Goal: Information Seeking & Learning: Learn about a topic

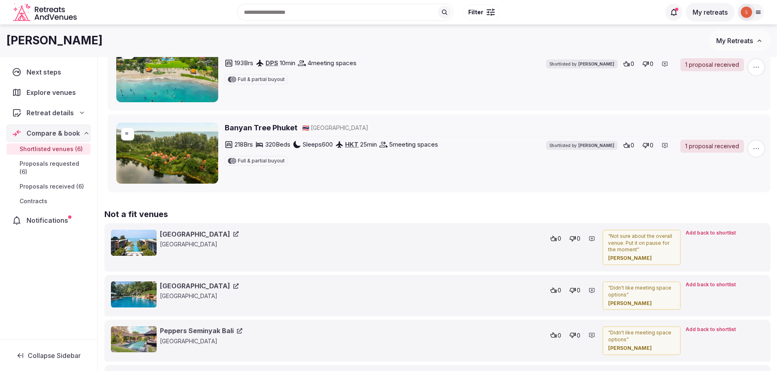
scroll to position [448, 0]
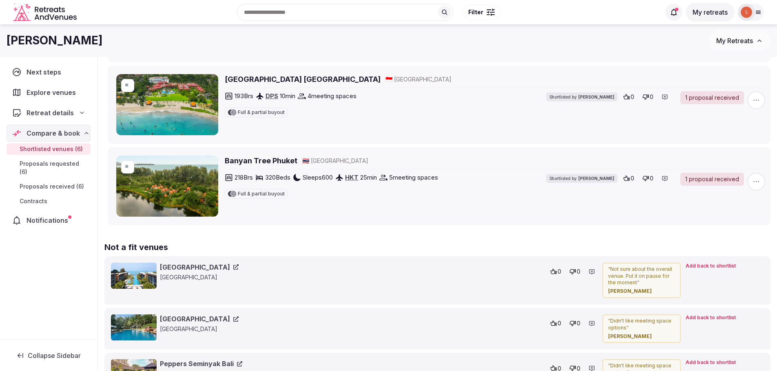
click at [66, 183] on span "Proposals received (6)" at bounding box center [52, 187] width 64 height 8
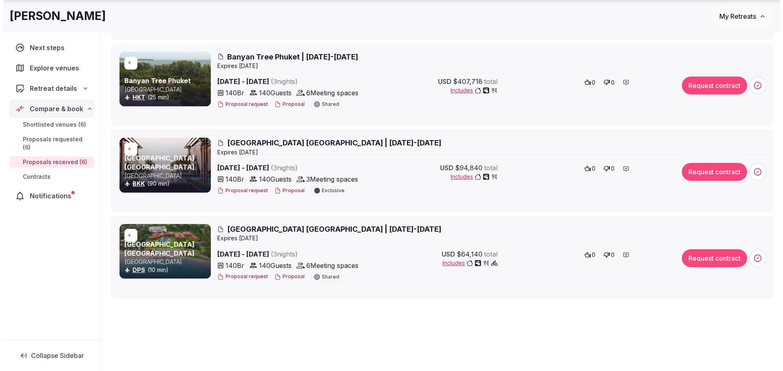
scroll to position [464, 0]
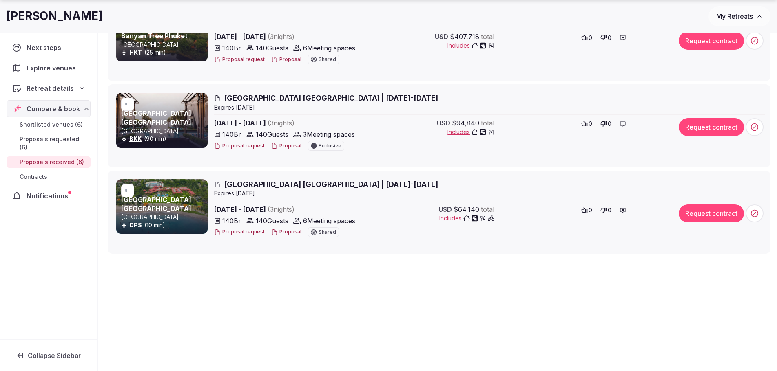
click at [305, 183] on span "Holiday Inn Resort Baruna Bali | 23-26 March 2026" at bounding box center [331, 184] width 214 height 10
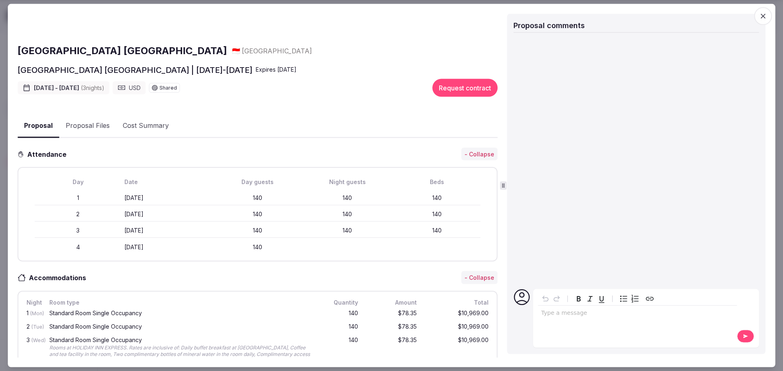
scroll to position [0, 0]
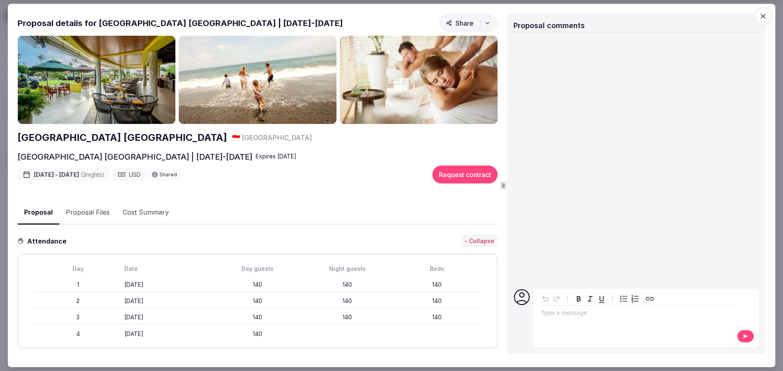
click at [85, 212] on button "Proposal Files" at bounding box center [87, 213] width 57 height 24
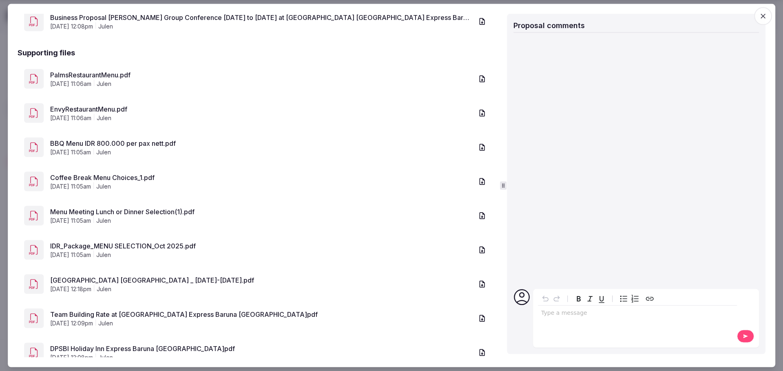
scroll to position [271, 0]
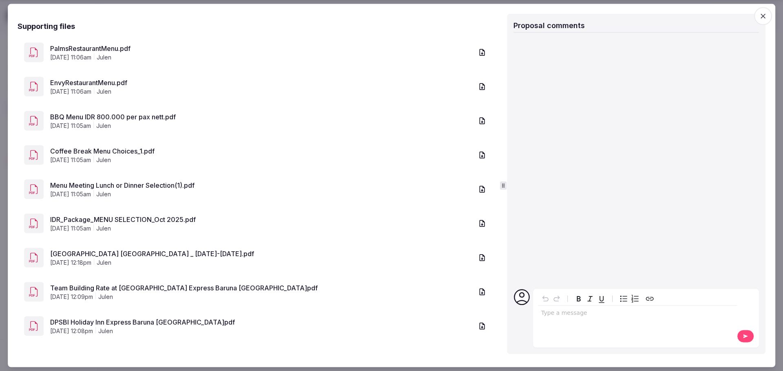
click at [161, 251] on link "Holiday Inn Resort Baruna Bali _ 23-26 March 2026.pdf" at bounding box center [261, 254] width 423 height 10
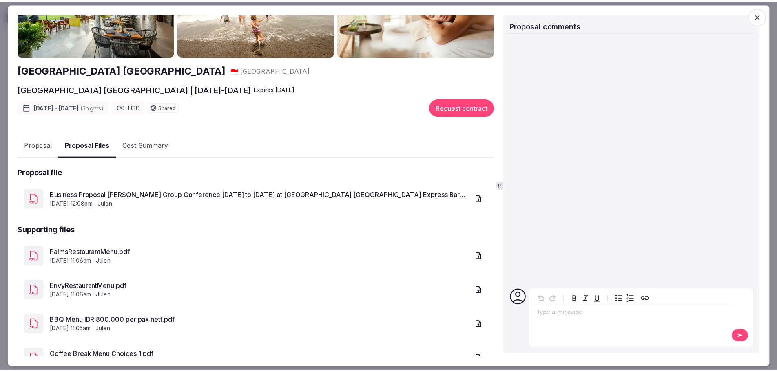
scroll to position [0, 0]
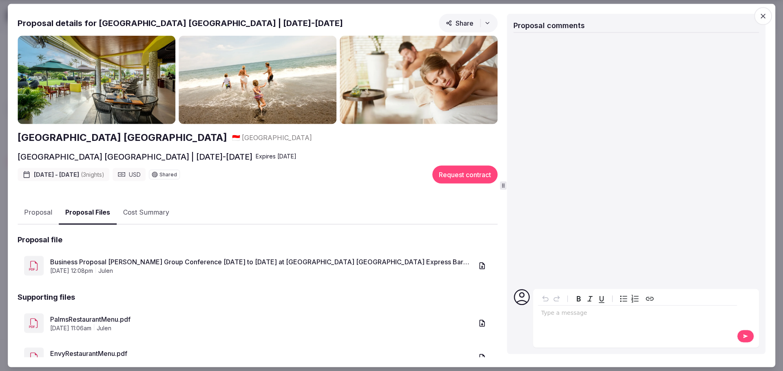
click at [760, 18] on icon "button" at bounding box center [763, 16] width 8 height 8
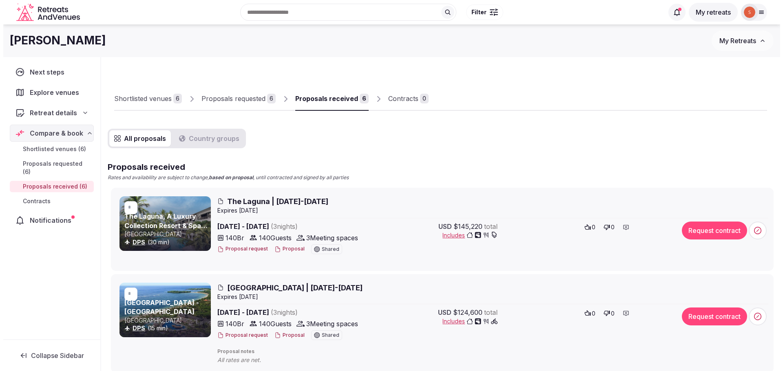
scroll to position [41, 0]
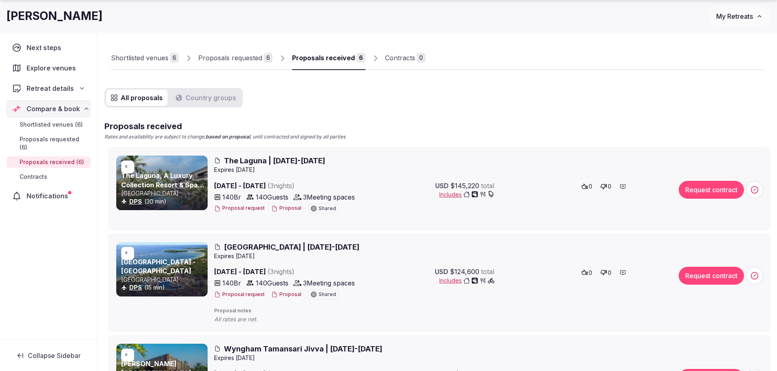
click at [253, 159] on span "The Laguna | 23-26 March 2026" at bounding box center [274, 161] width 101 height 10
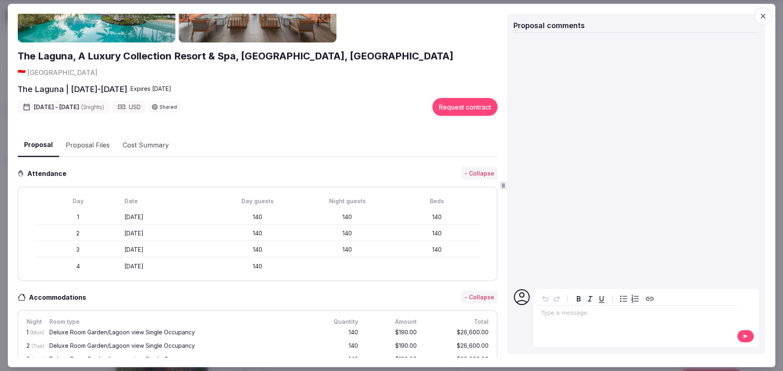
scroll to position [0, 0]
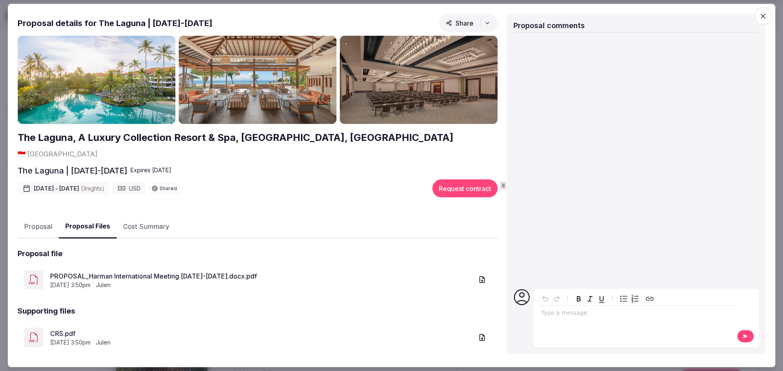
click at [87, 215] on button "Proposal Files" at bounding box center [88, 227] width 58 height 24
click at [480, 334] on icon "button" at bounding box center [481, 337] width 5 height 7
click at [485, 23] on icon "button" at bounding box center [487, 23] width 7 height 7
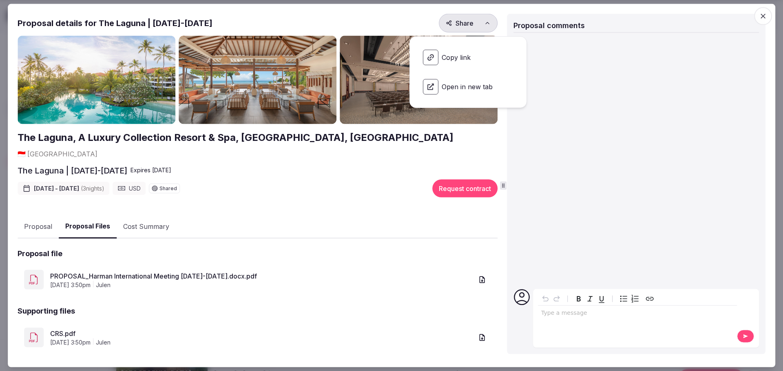
click at [485, 23] on icon "button" at bounding box center [487, 23] width 7 height 7
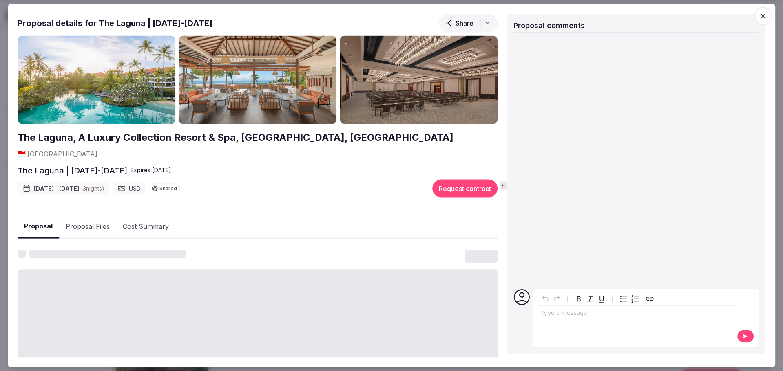
click at [38, 215] on button "Proposal" at bounding box center [39, 227] width 42 height 24
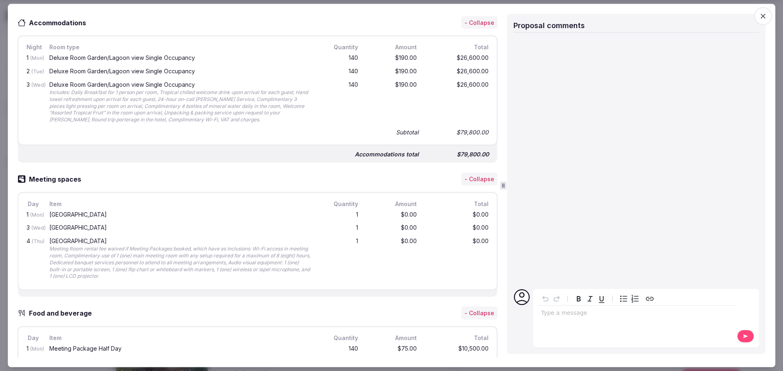
scroll to position [367, 0]
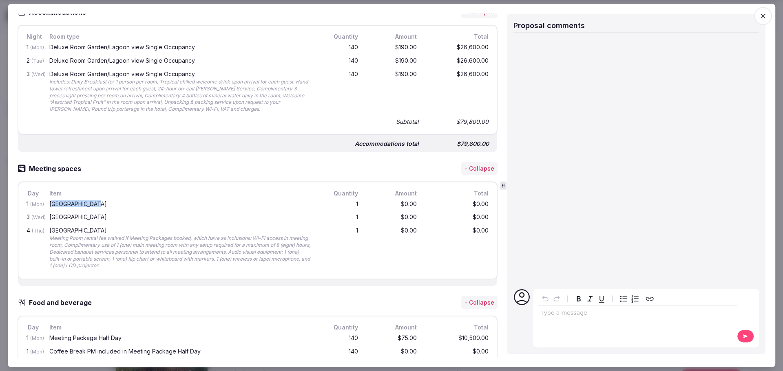
drag, startPoint x: 51, startPoint y: 189, endPoint x: 95, endPoint y: 189, distance: 43.6
click at [95, 201] on div "Balai Raya Room" at bounding box center [180, 204] width 263 height 6
click at [49, 199] on div "Balai Raya Room" at bounding box center [181, 204] width 266 height 10
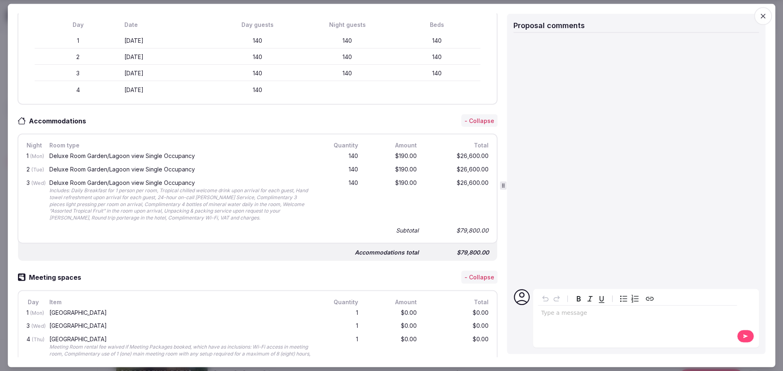
scroll to position [0, 0]
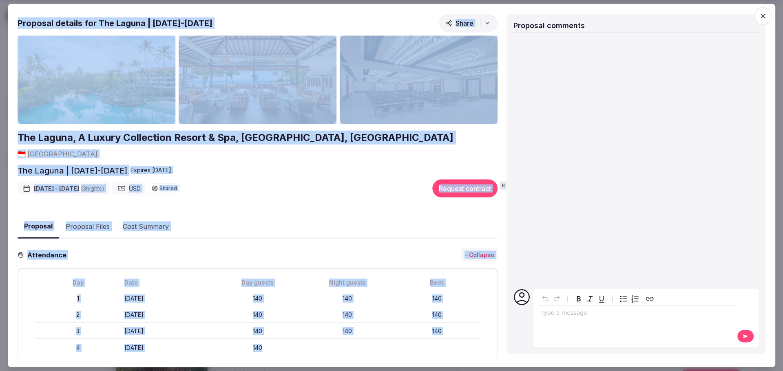
drag, startPoint x: 20, startPoint y: 24, endPoint x: 489, endPoint y: 347, distance: 569.8
click at [489, 347] on div "Proposal details for The Laguna | 23-26 March 2026 Share The Laguna, A Luxury C…" at bounding box center [259, 185] width 482 height 344
copy div "Proposal details for The Laguna | 23-26 March 2026 Share The Laguna, A Luxury C…"
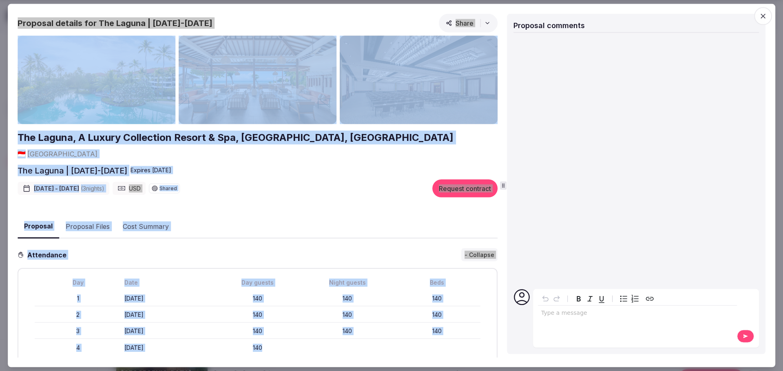
click at [407, 17] on div "Proposal details for The Laguna | 23-26 March 2026 Share" at bounding box center [258, 24] width 480 height 22
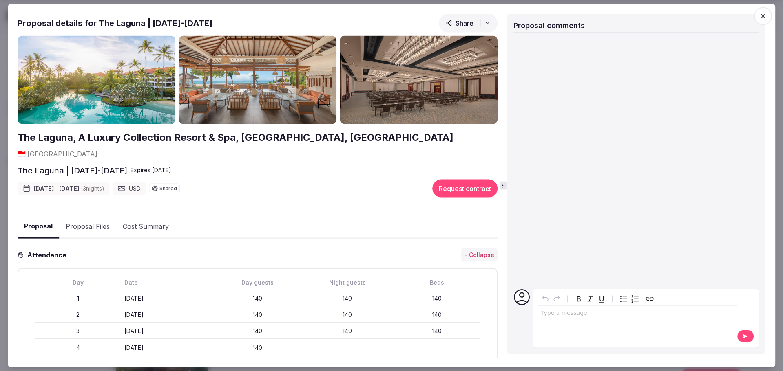
click at [769, 20] on span "button" at bounding box center [763, 16] width 18 height 18
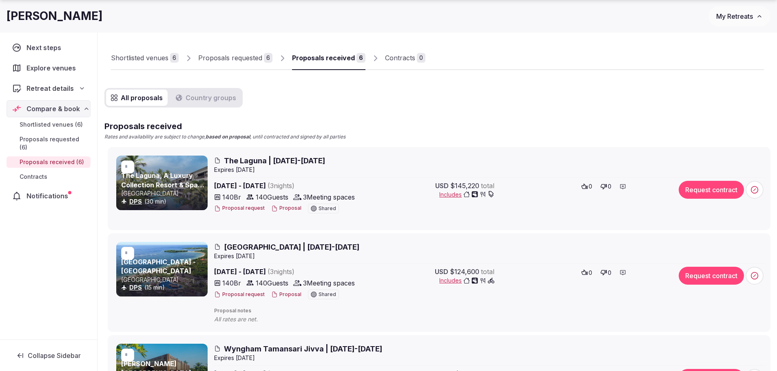
click at [264, 162] on span "The Laguna | 23-26 March 2026" at bounding box center [274, 161] width 101 height 10
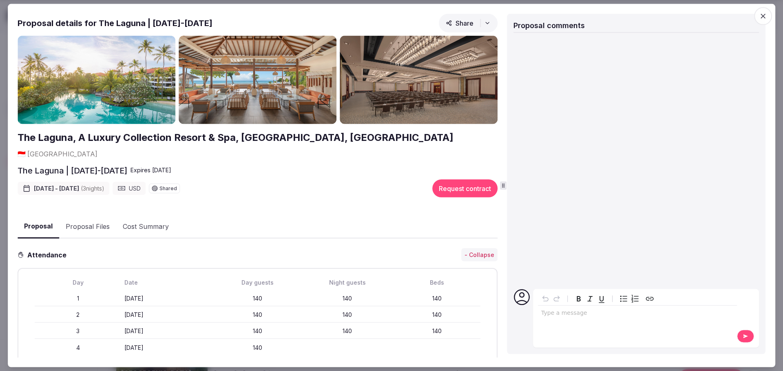
click at [759, 17] on icon "button" at bounding box center [763, 16] width 8 height 8
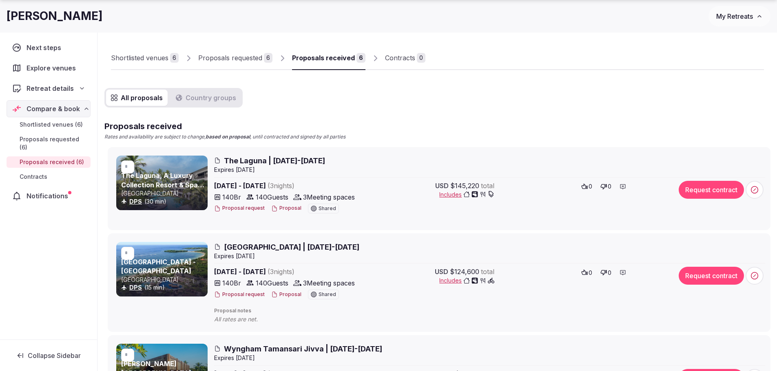
click at [172, 177] on link "The Laguna, A Luxury Collection Resort & Spa, [GEOGRAPHIC_DATA], [GEOGRAPHIC_DA…" at bounding box center [162, 189] width 83 height 35
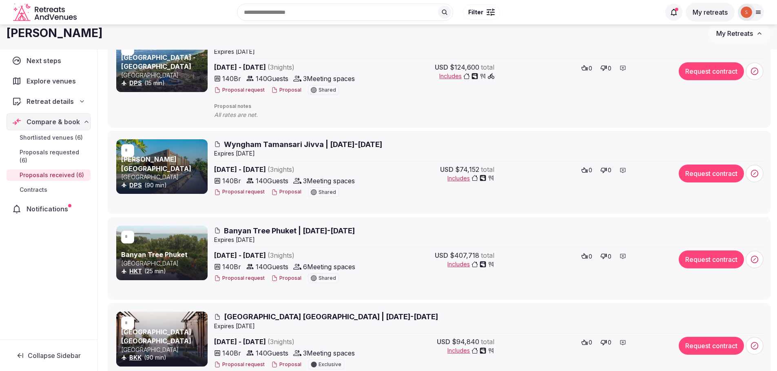
scroll to position [245, 0]
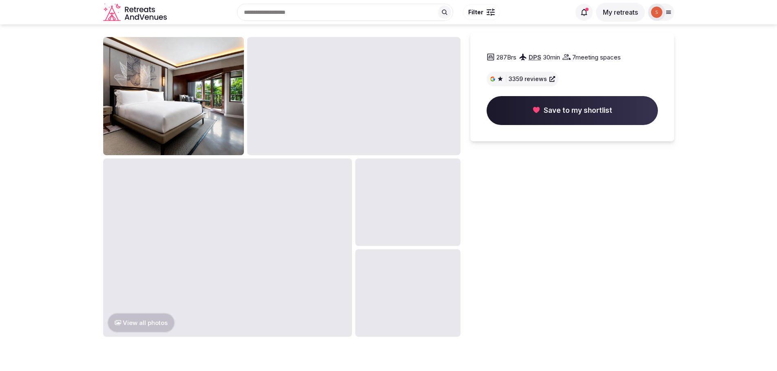
scroll to position [775, 0]
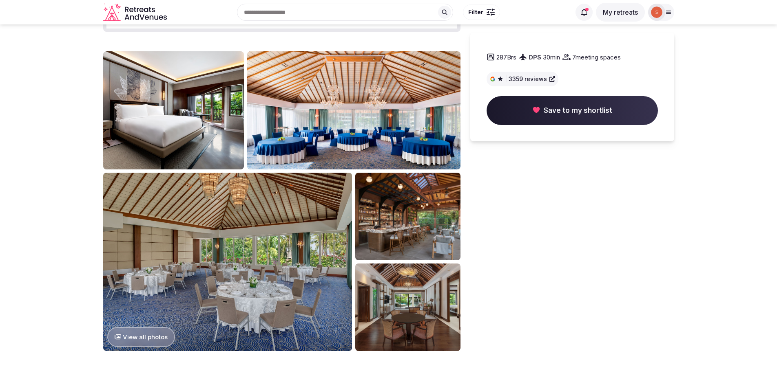
click at [327, 107] on img at bounding box center [353, 110] width 213 height 118
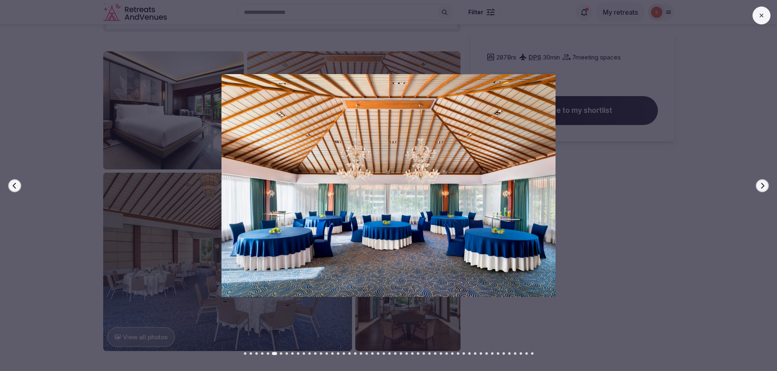
click at [762, 188] on icon "button" at bounding box center [762, 186] width 3 height 6
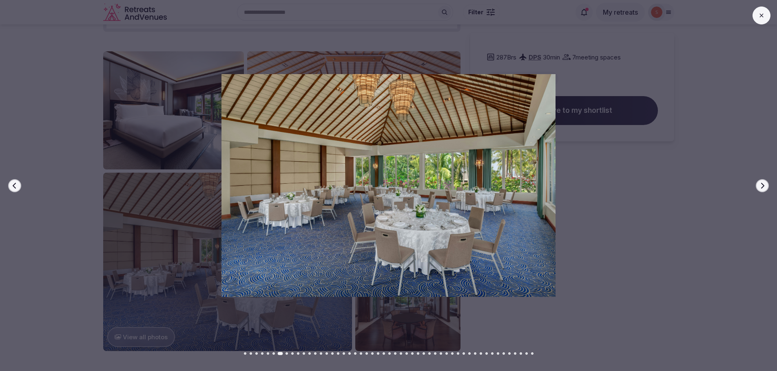
click at [15, 185] on icon "button" at bounding box center [14, 186] width 7 height 7
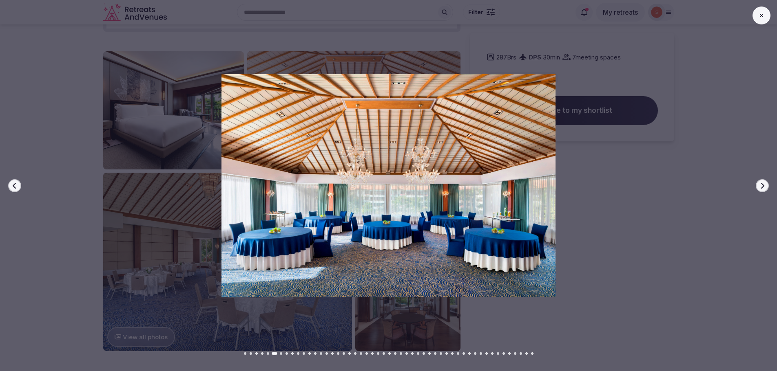
click at [372, 190] on img at bounding box center [389, 185] width 544 height 223
click at [764, 188] on icon "button" at bounding box center [762, 186] width 7 height 7
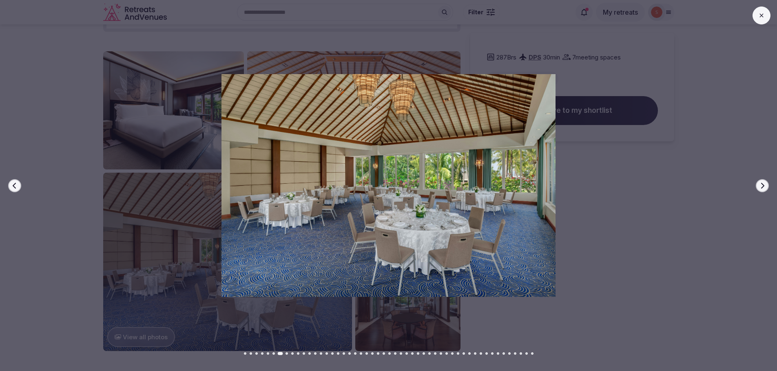
click at [392, 219] on img at bounding box center [389, 185] width 544 height 223
